Goal: Information Seeking & Learning: Learn about a topic

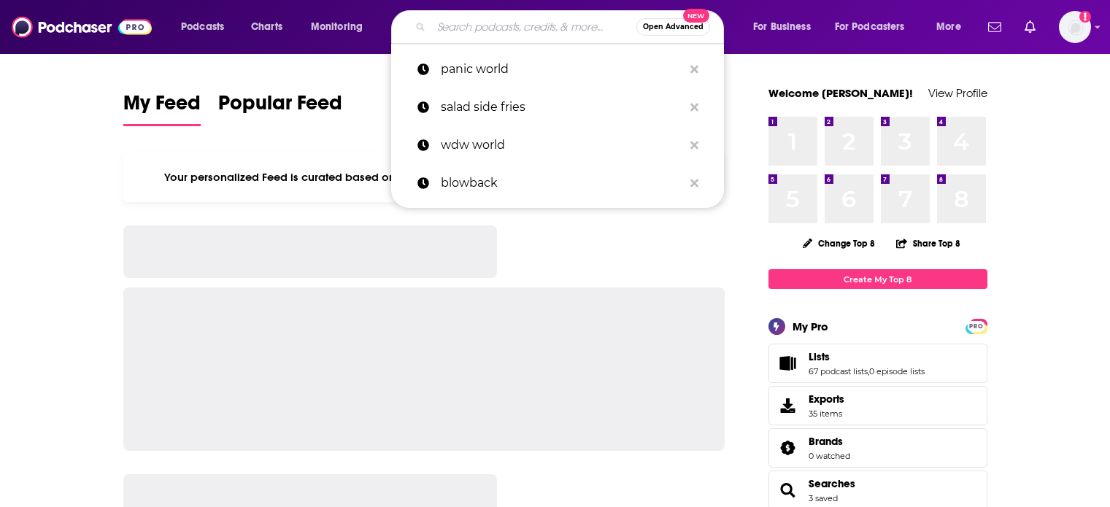
click at [473, 26] on input "Search podcasts, credits, & more..." at bounding box center [533, 26] width 205 height 23
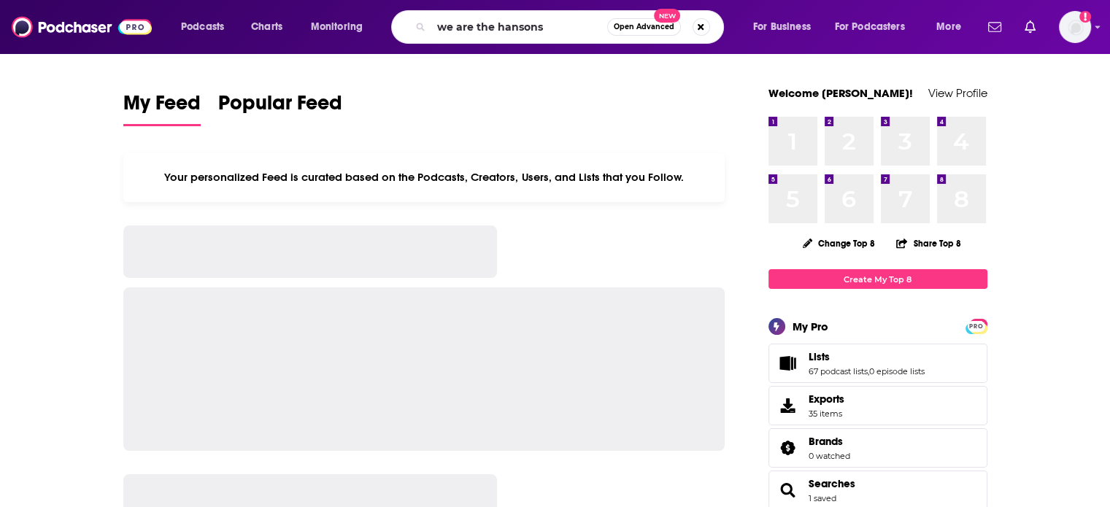
type input "we are the hansons"
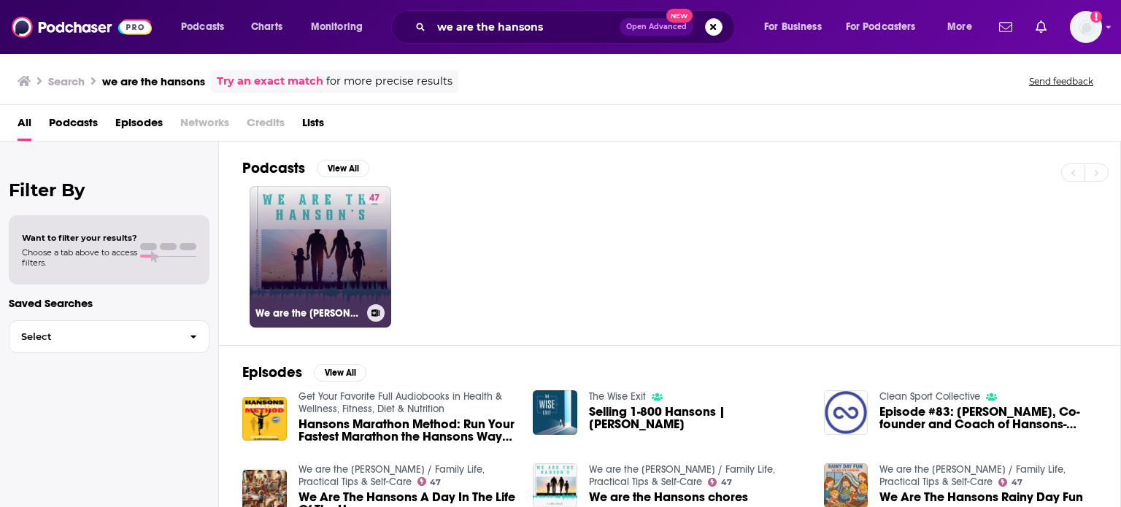
click at [367, 241] on div "47" at bounding box center [374, 248] width 22 height 112
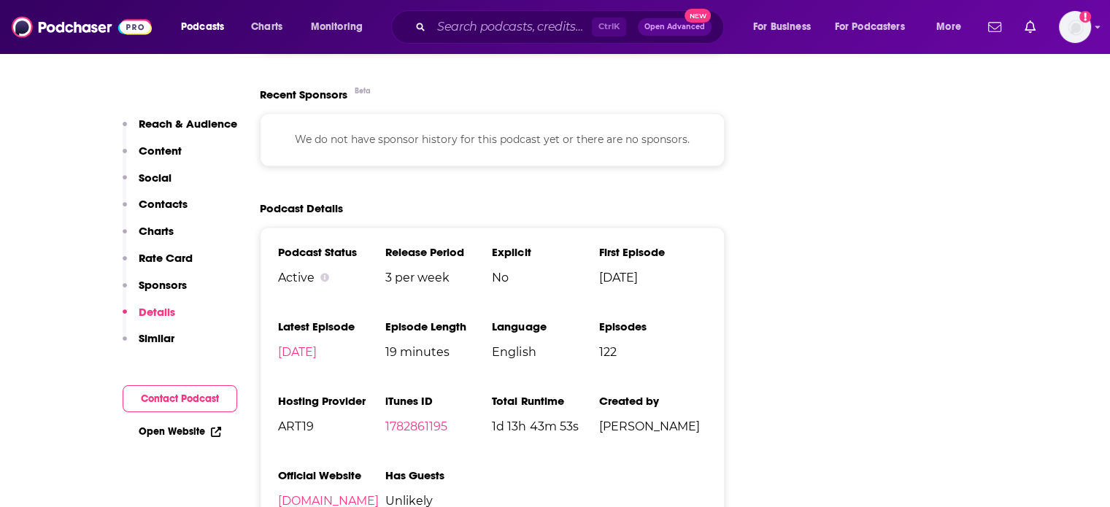
scroll to position [1752, 0]
